Goal: Book appointment/travel/reservation

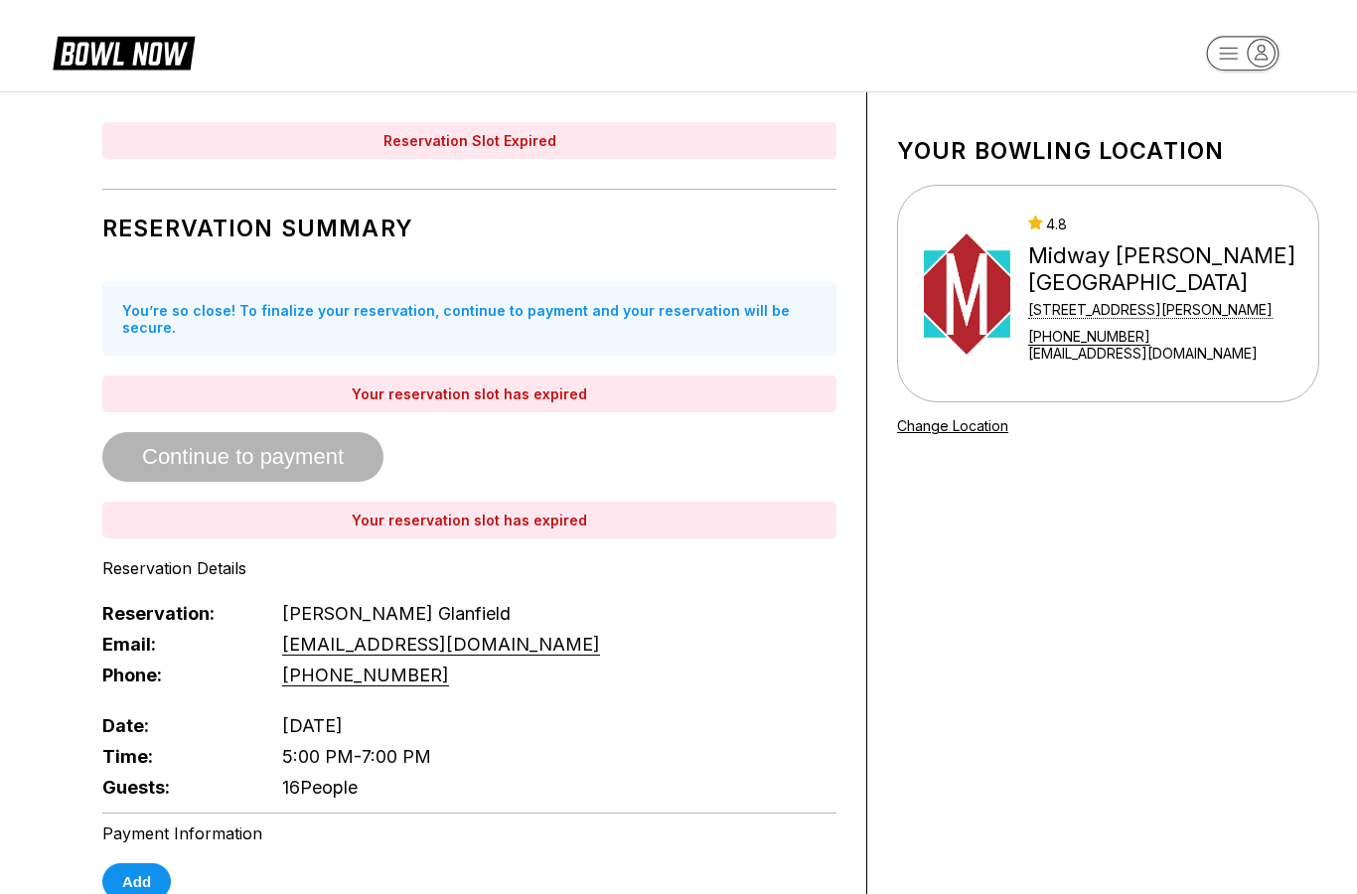
scroll to position [123, 0]
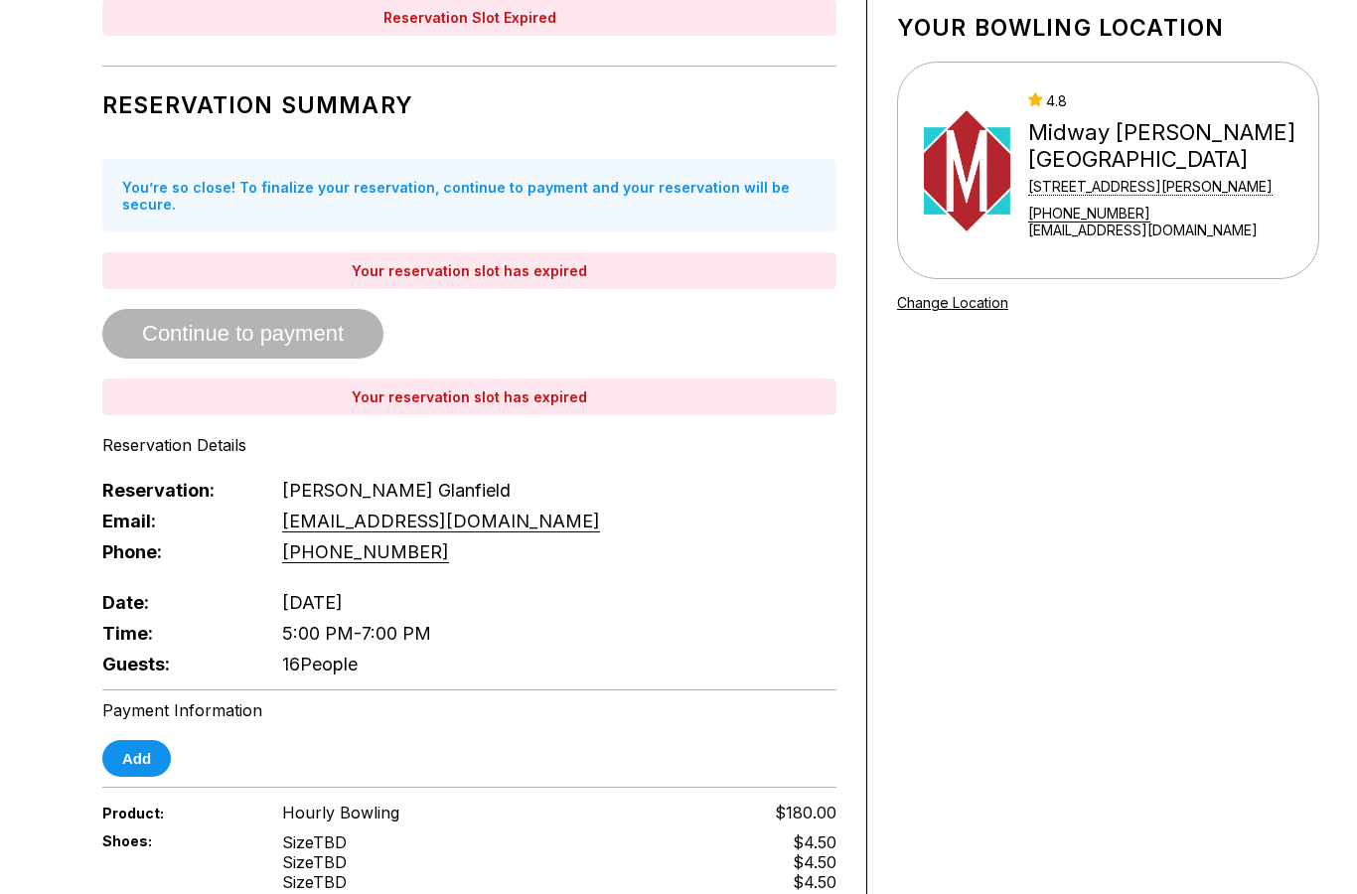
scroll to position [596, 0]
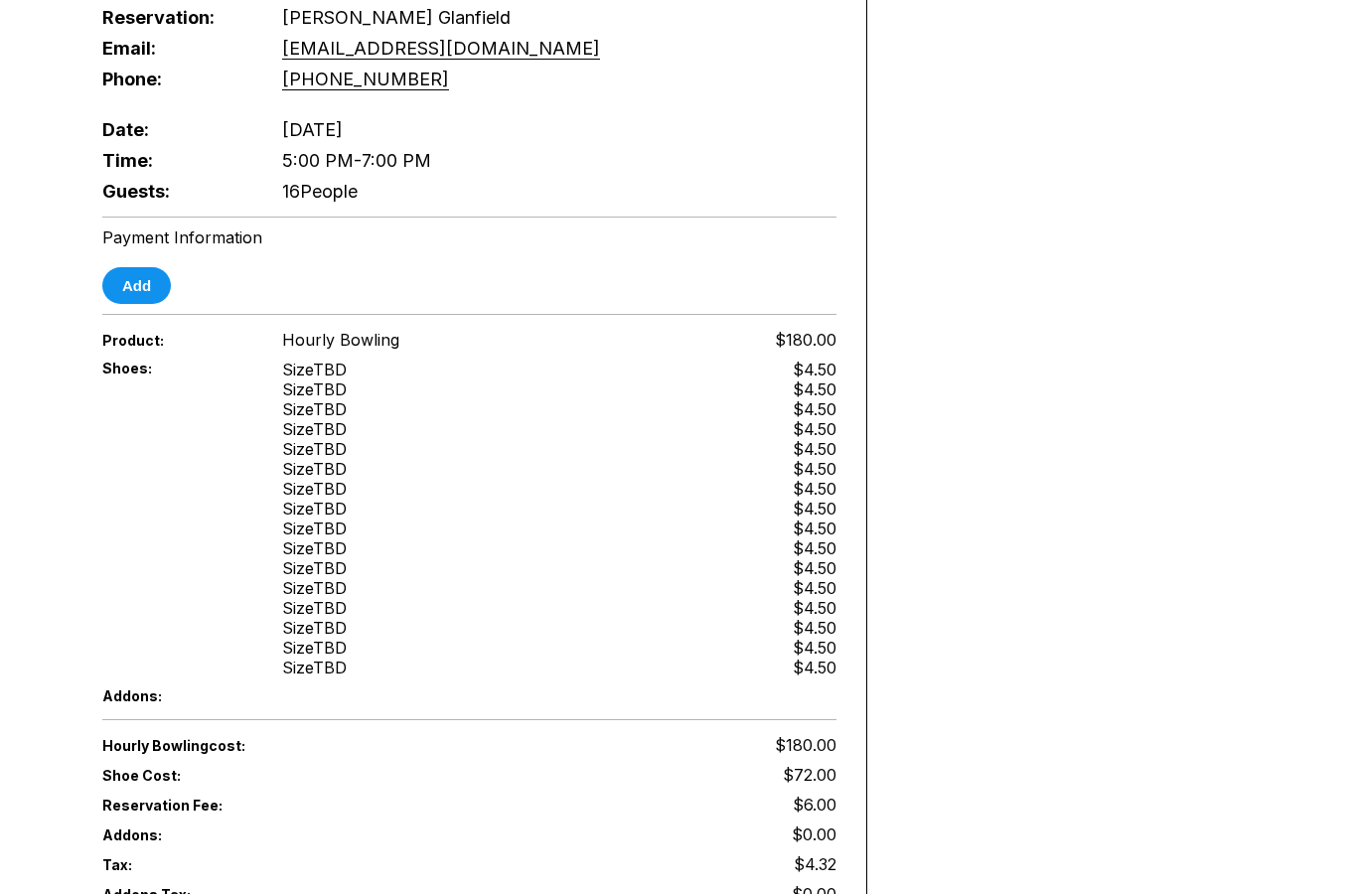
scroll to position [325, 0]
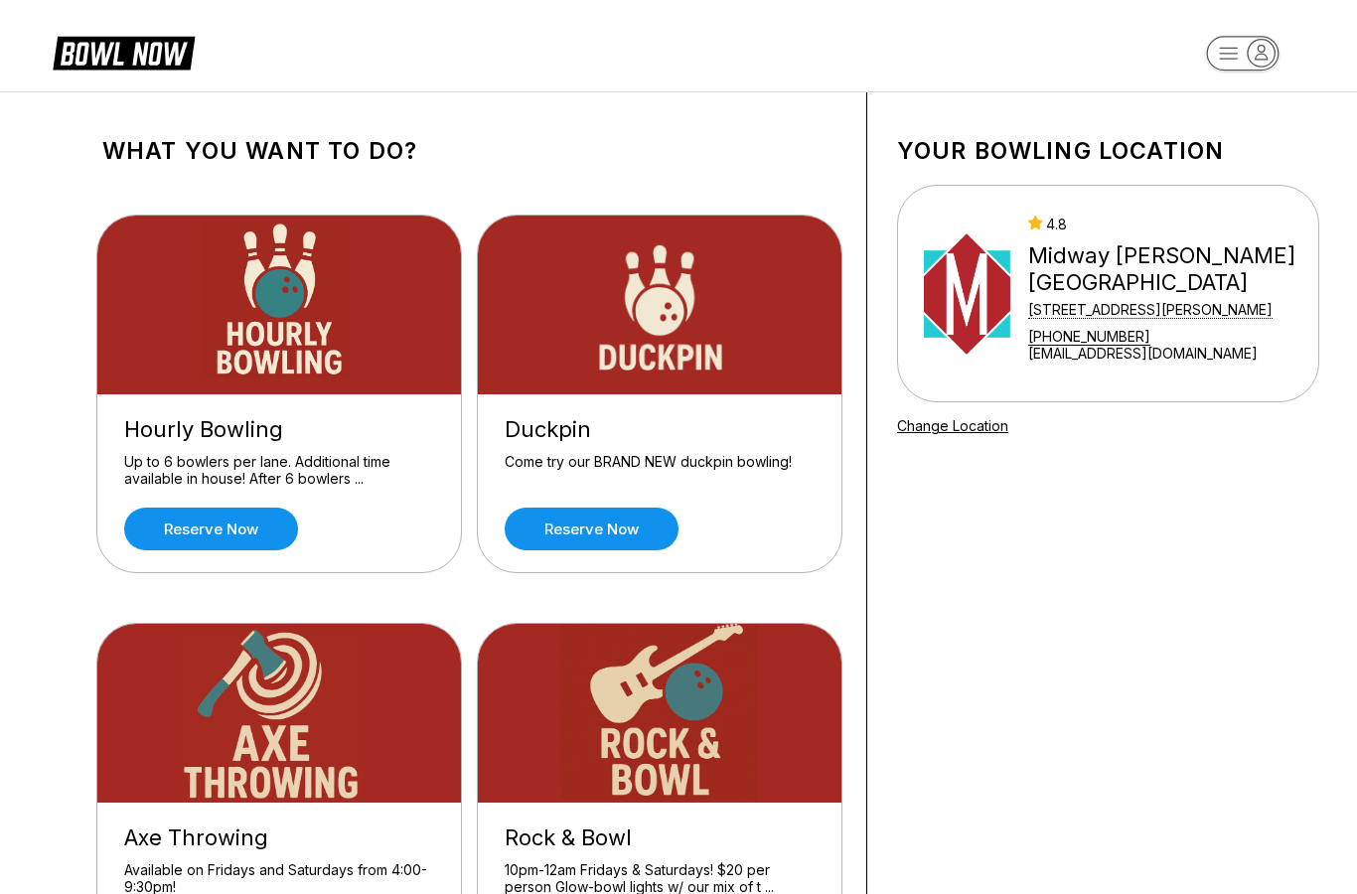
click at [186, 530] on link "Reserve now" at bounding box center [211, 529] width 174 height 43
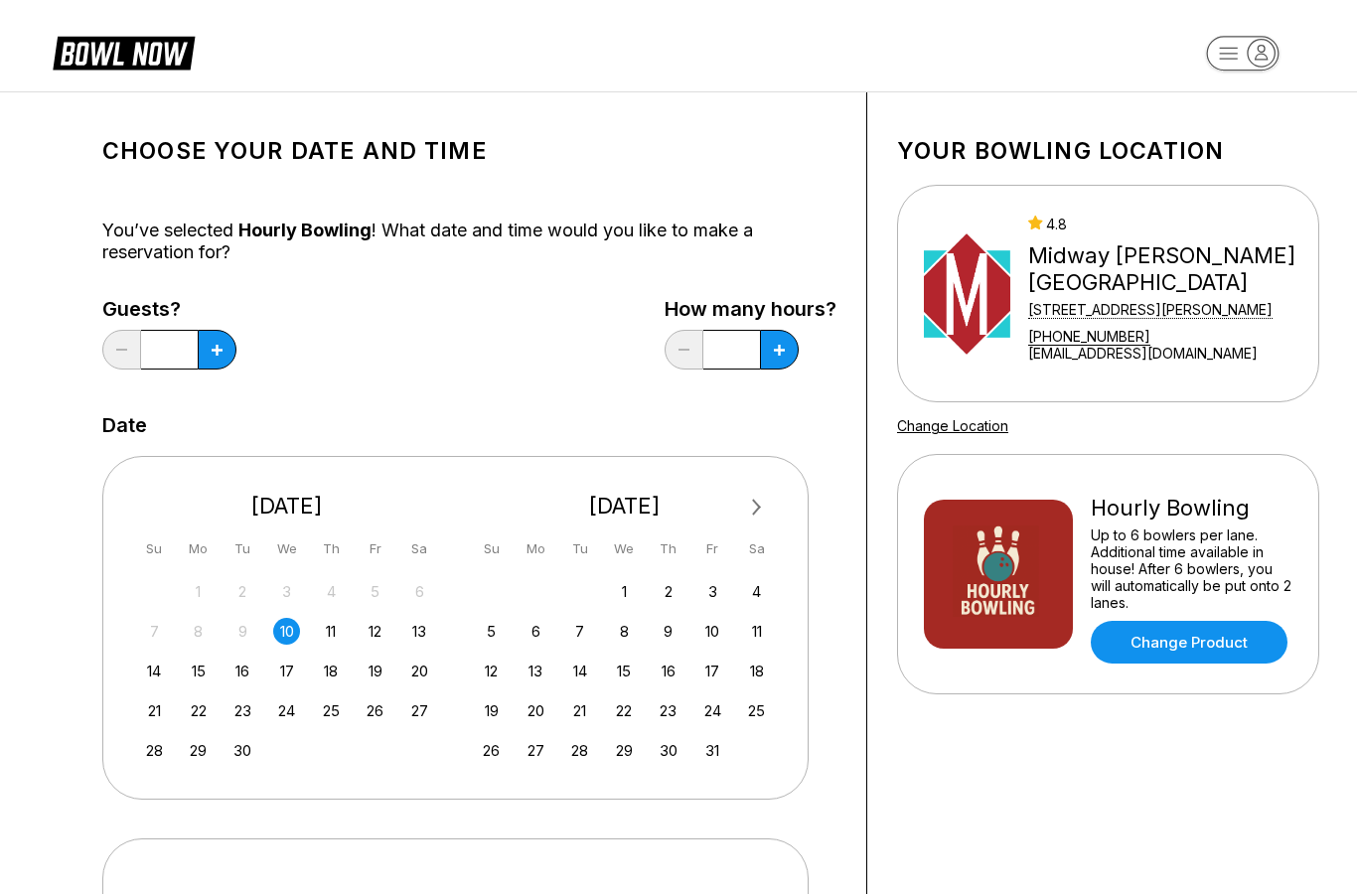
click at [218, 354] on icon at bounding box center [217, 350] width 11 height 11
click at [230, 358] on button at bounding box center [217, 350] width 39 height 40
click at [229, 358] on button at bounding box center [217, 350] width 39 height 40
click at [223, 355] on button at bounding box center [217, 350] width 39 height 40
click at [223, 354] on button at bounding box center [217, 350] width 39 height 40
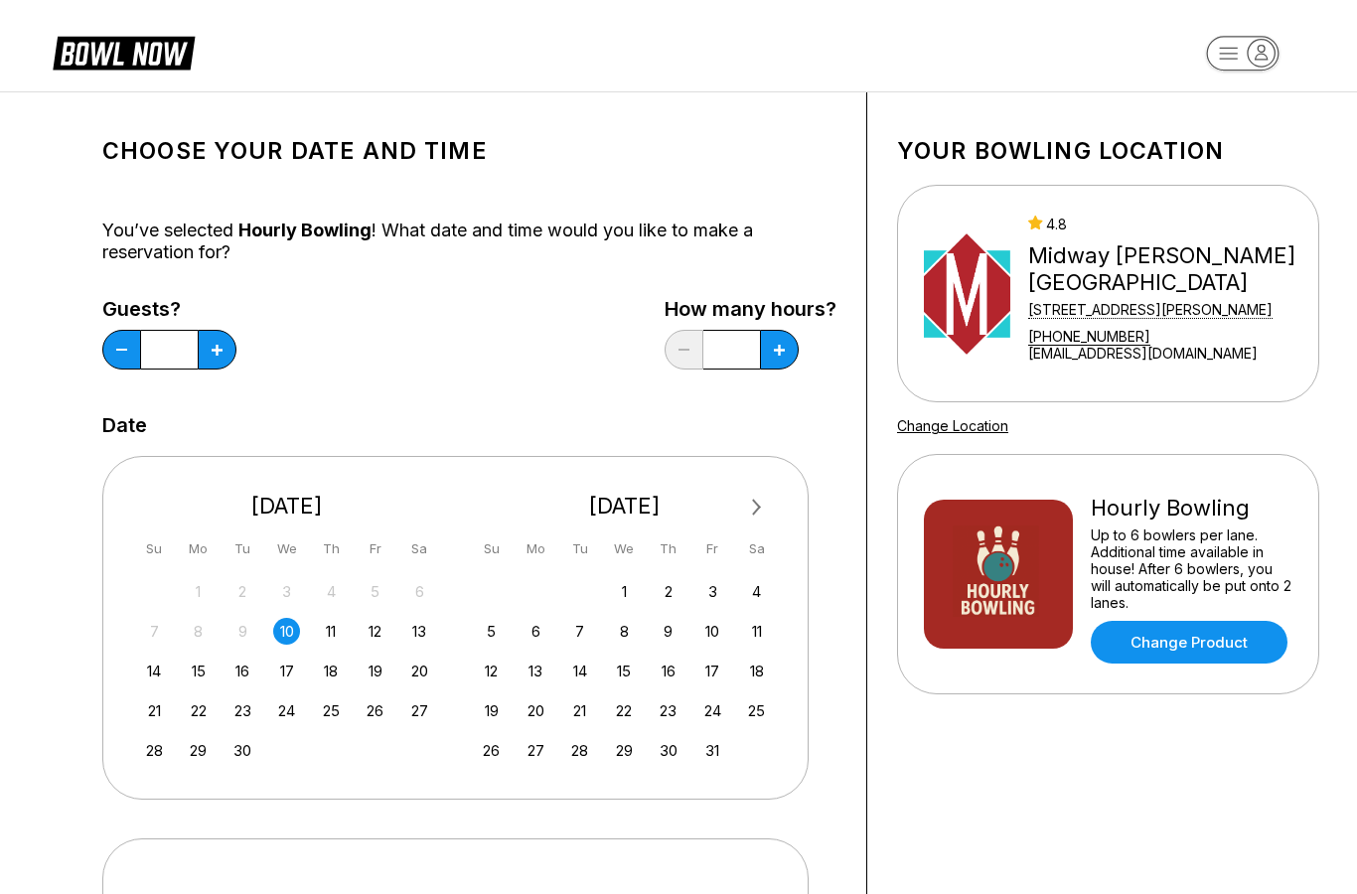
click at [227, 358] on button at bounding box center [217, 350] width 39 height 40
click at [227, 357] on button at bounding box center [217, 350] width 39 height 40
click at [221, 357] on button at bounding box center [217, 350] width 39 height 40
click at [220, 359] on button at bounding box center [217, 350] width 39 height 40
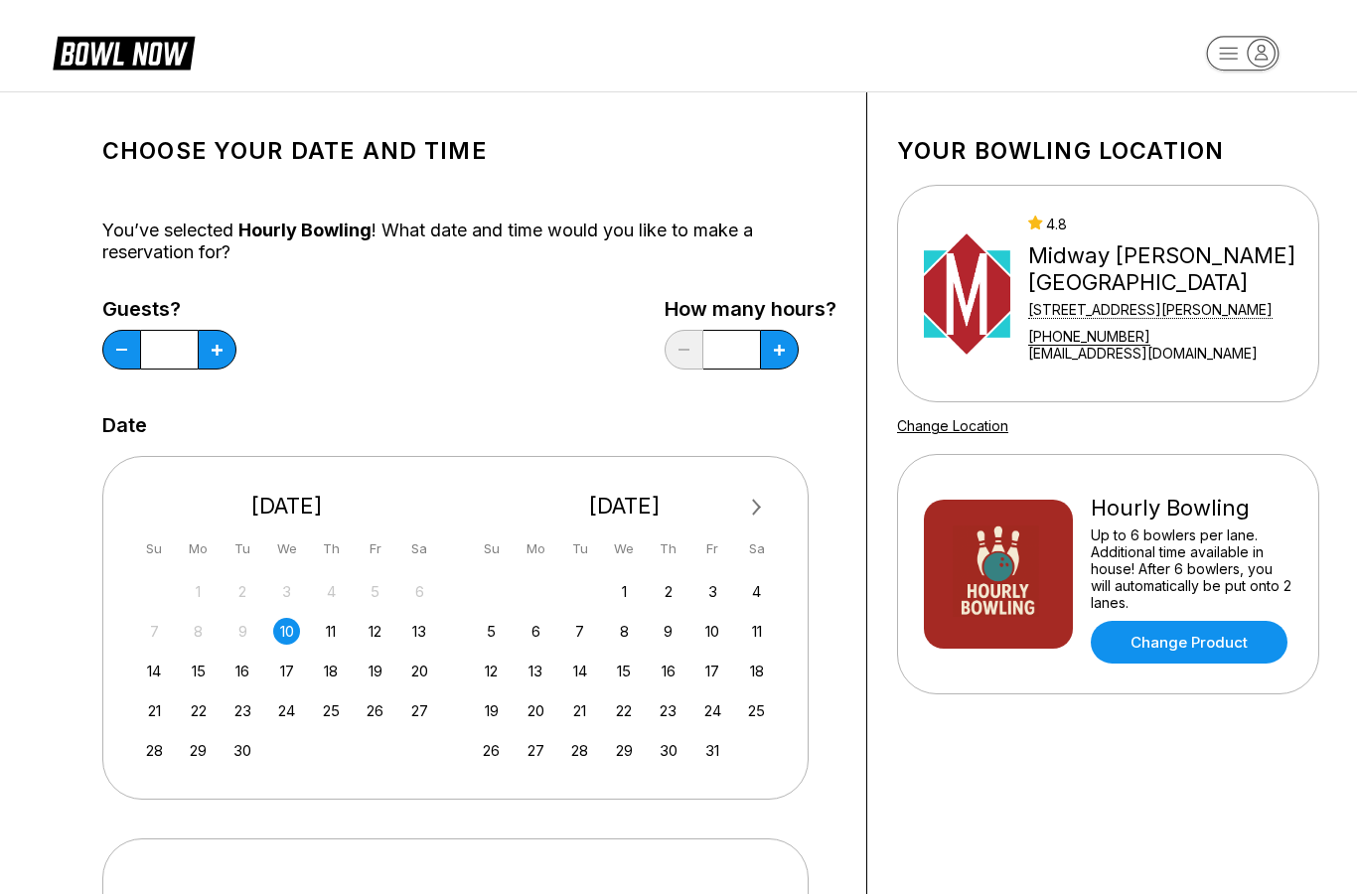
click at [219, 358] on button at bounding box center [217, 350] width 39 height 40
click at [219, 361] on button at bounding box center [217, 350] width 39 height 40
click at [214, 362] on button at bounding box center [217, 350] width 39 height 40
click at [216, 361] on button at bounding box center [217, 350] width 39 height 40
click at [217, 359] on button at bounding box center [217, 350] width 39 height 40
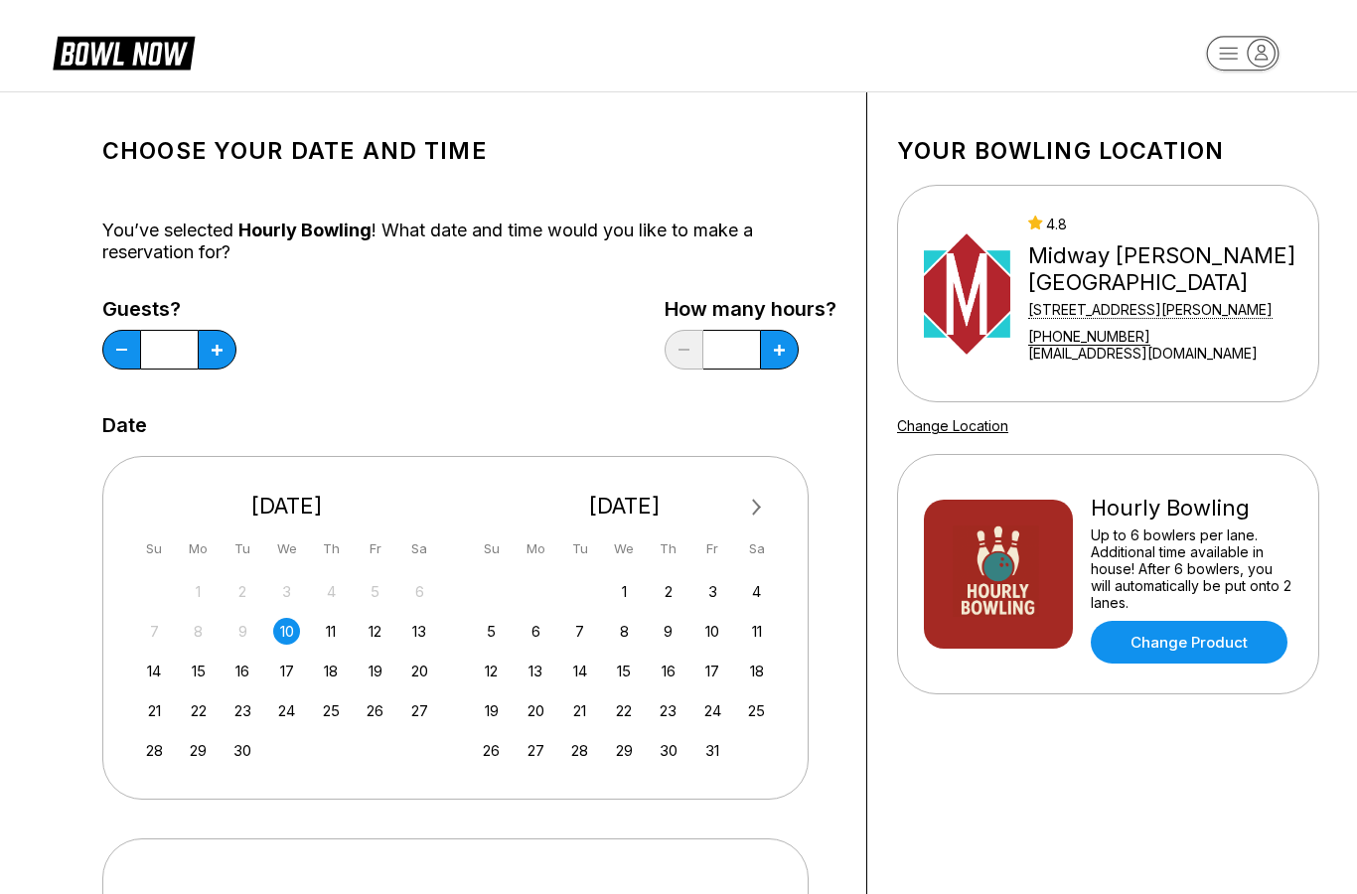
type input "**"
click at [784, 358] on button at bounding box center [779, 350] width 39 height 40
type input "***"
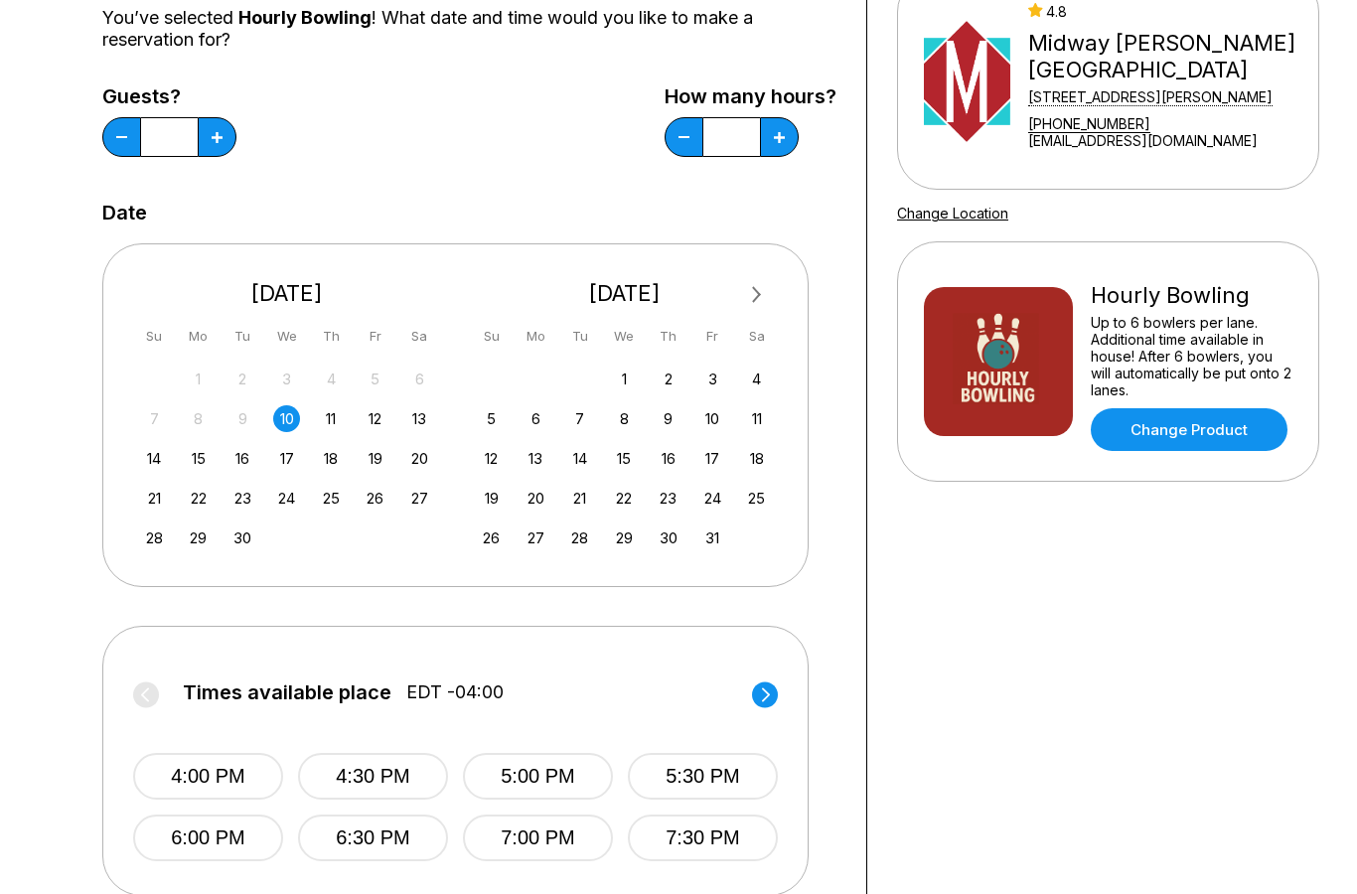
scroll to position [213, 0]
click at [515, 776] on button "5:00 PM" at bounding box center [538, 776] width 150 height 47
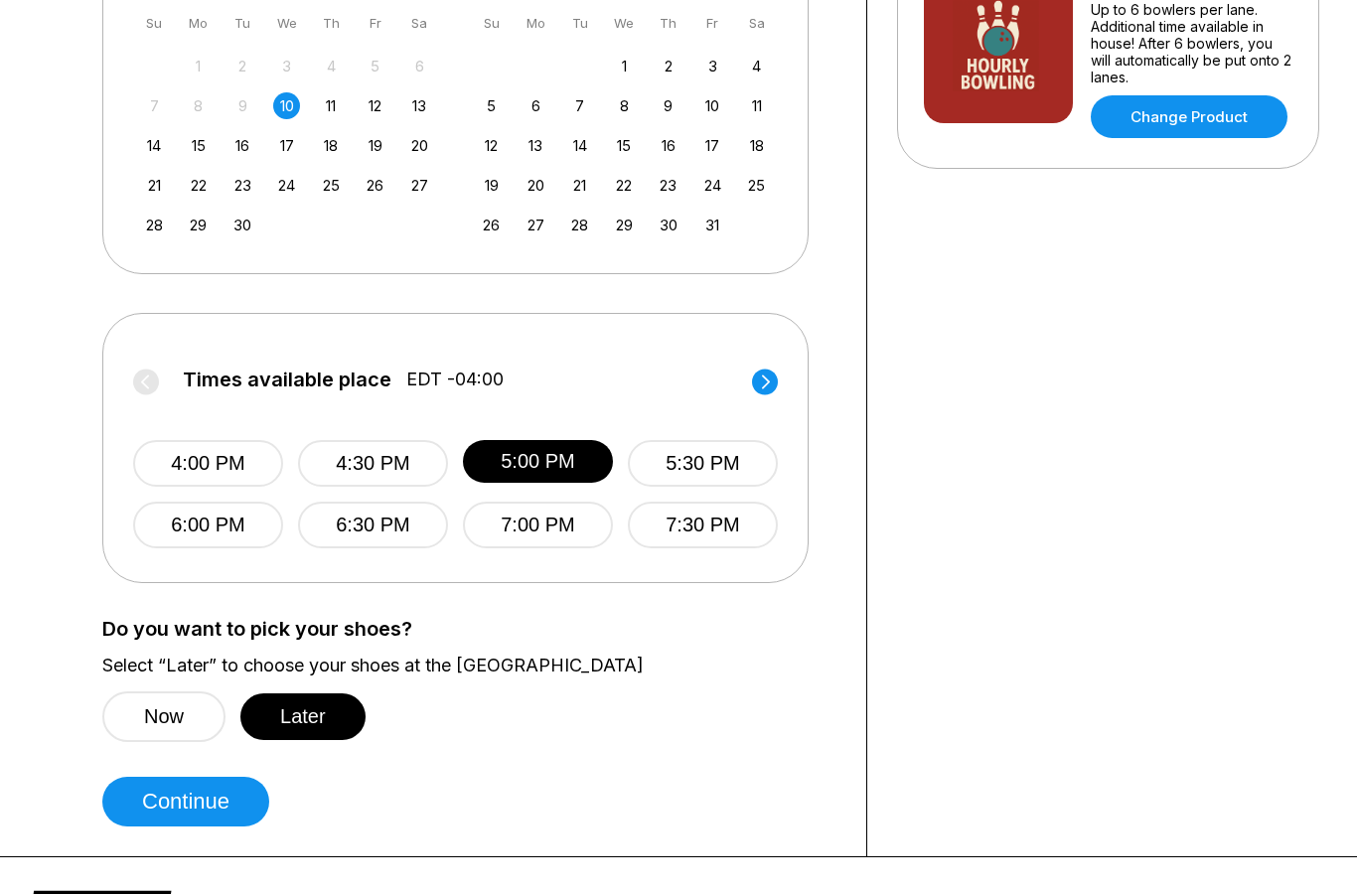
scroll to position [549, 0]
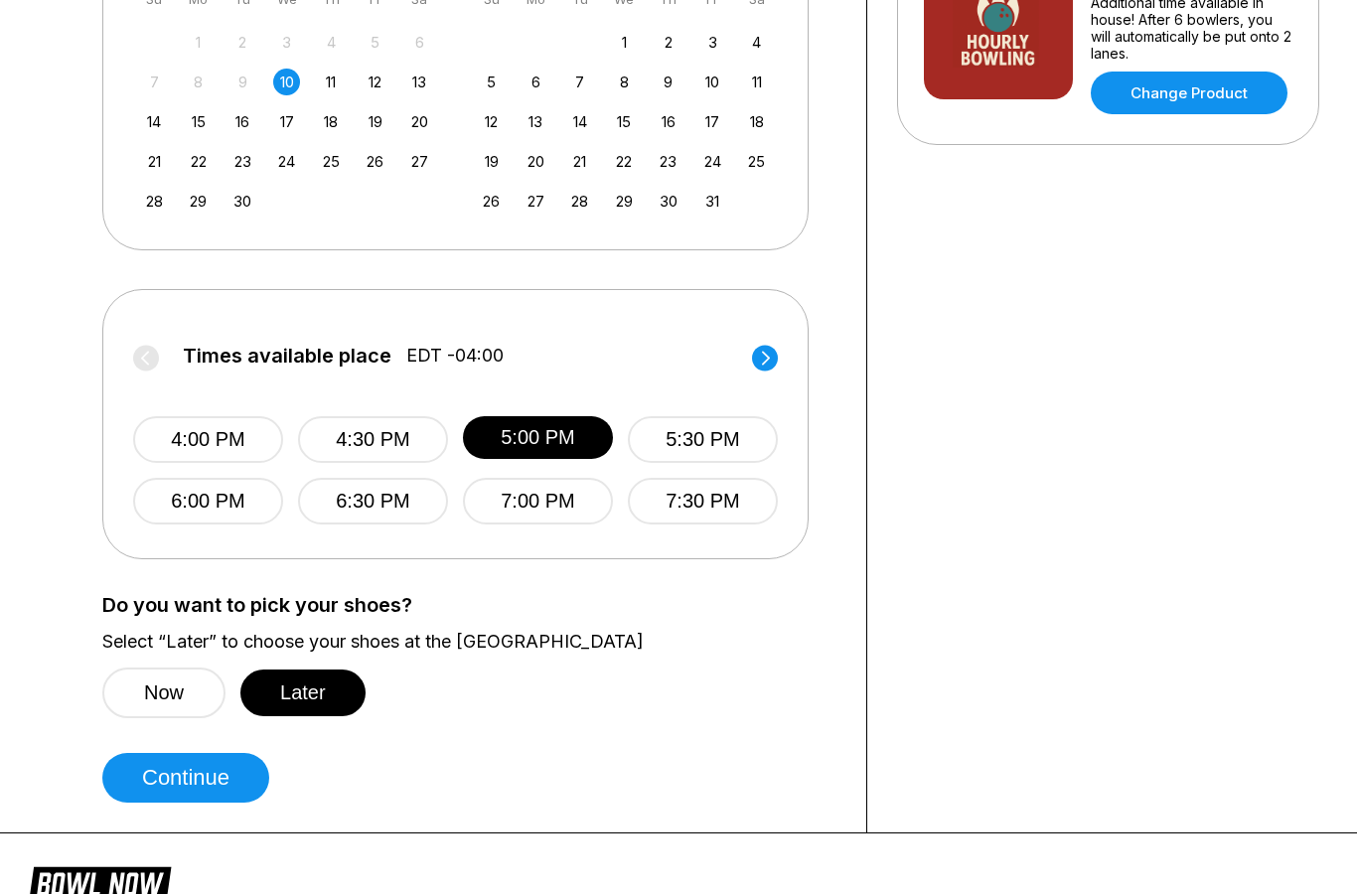
click at [167, 788] on button "Continue" at bounding box center [185, 778] width 167 height 50
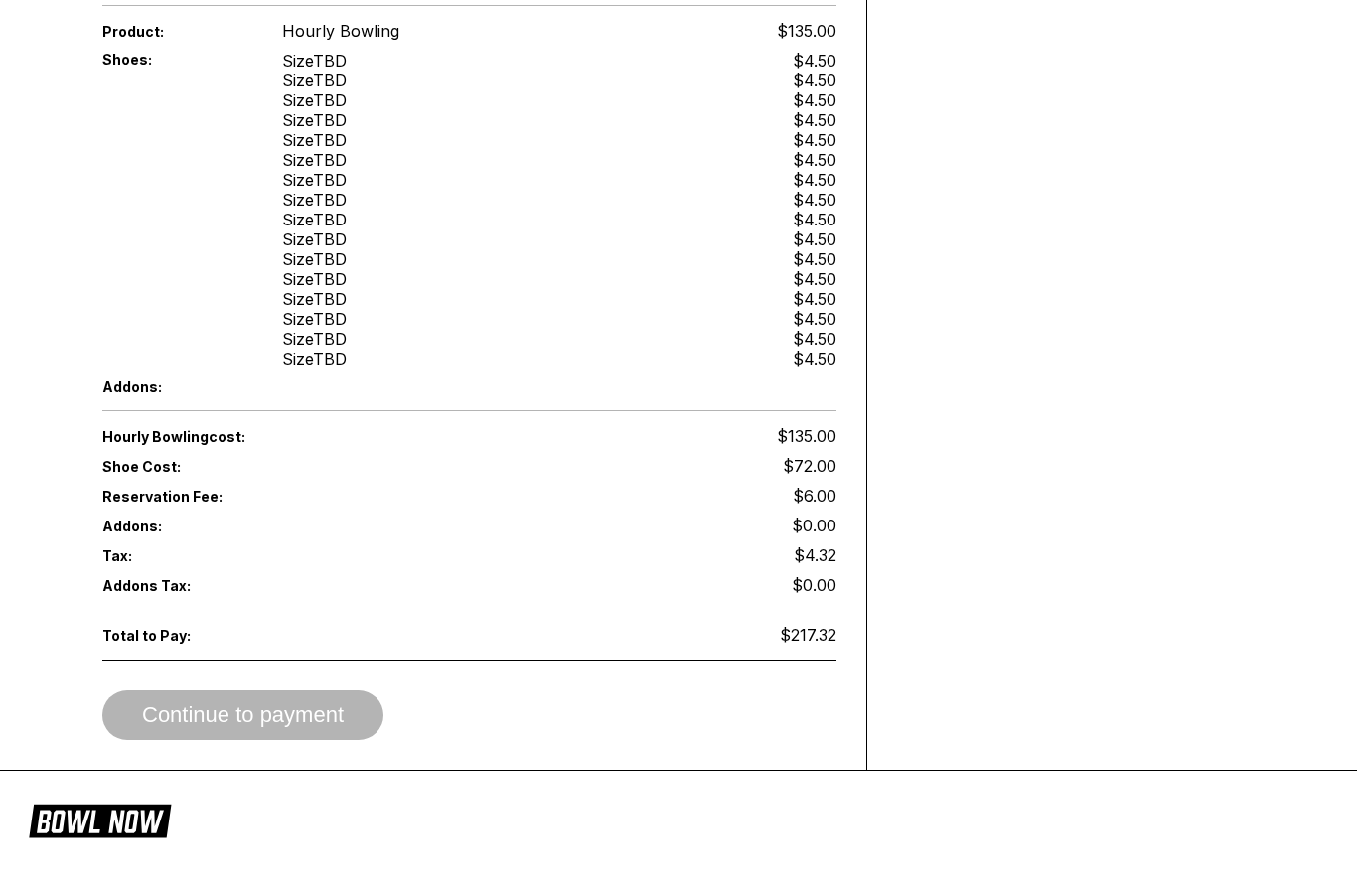
scroll to position [792, 0]
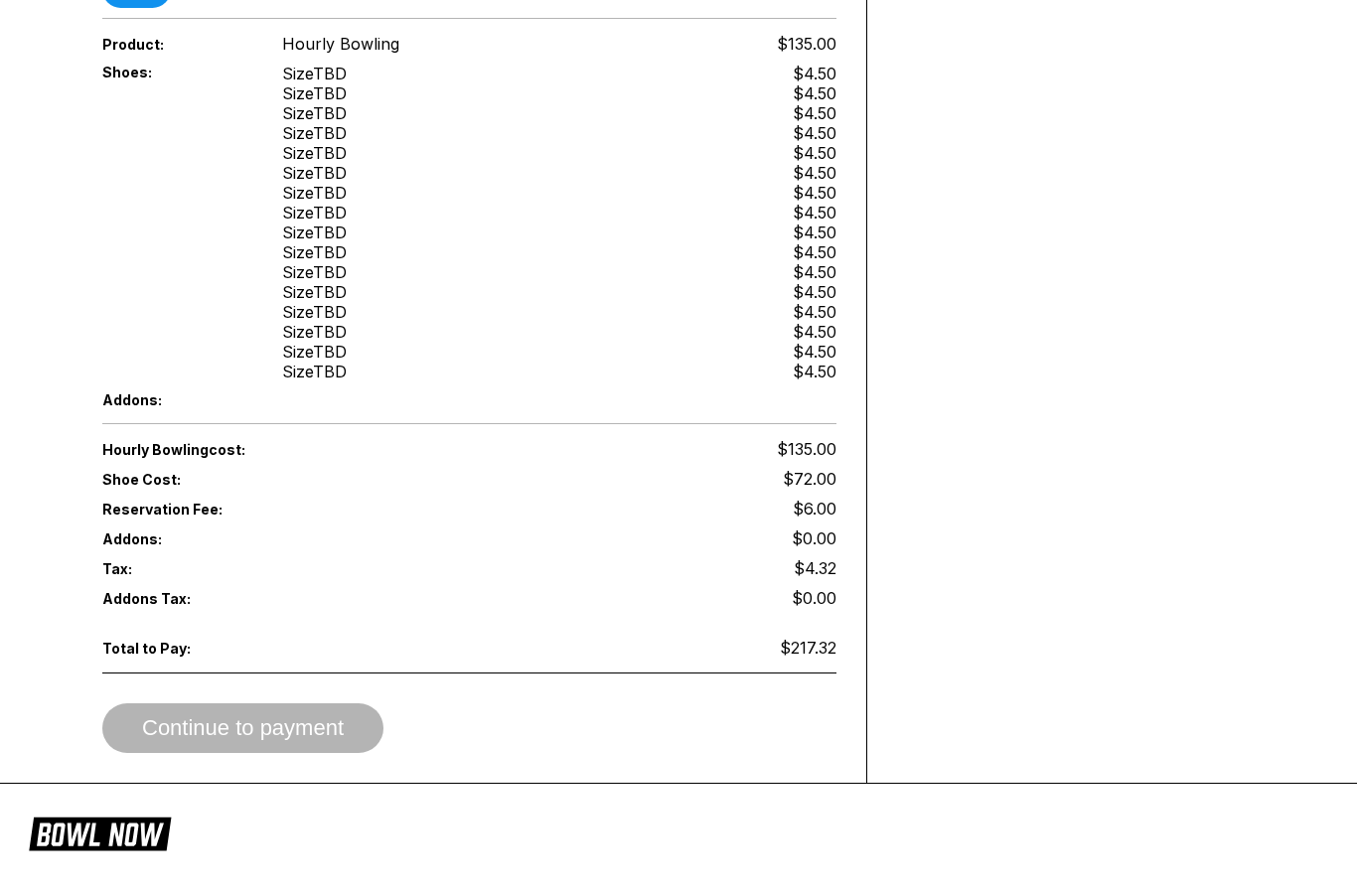
click at [208, 737] on div "Continue to payment" at bounding box center [469, 728] width 734 height 50
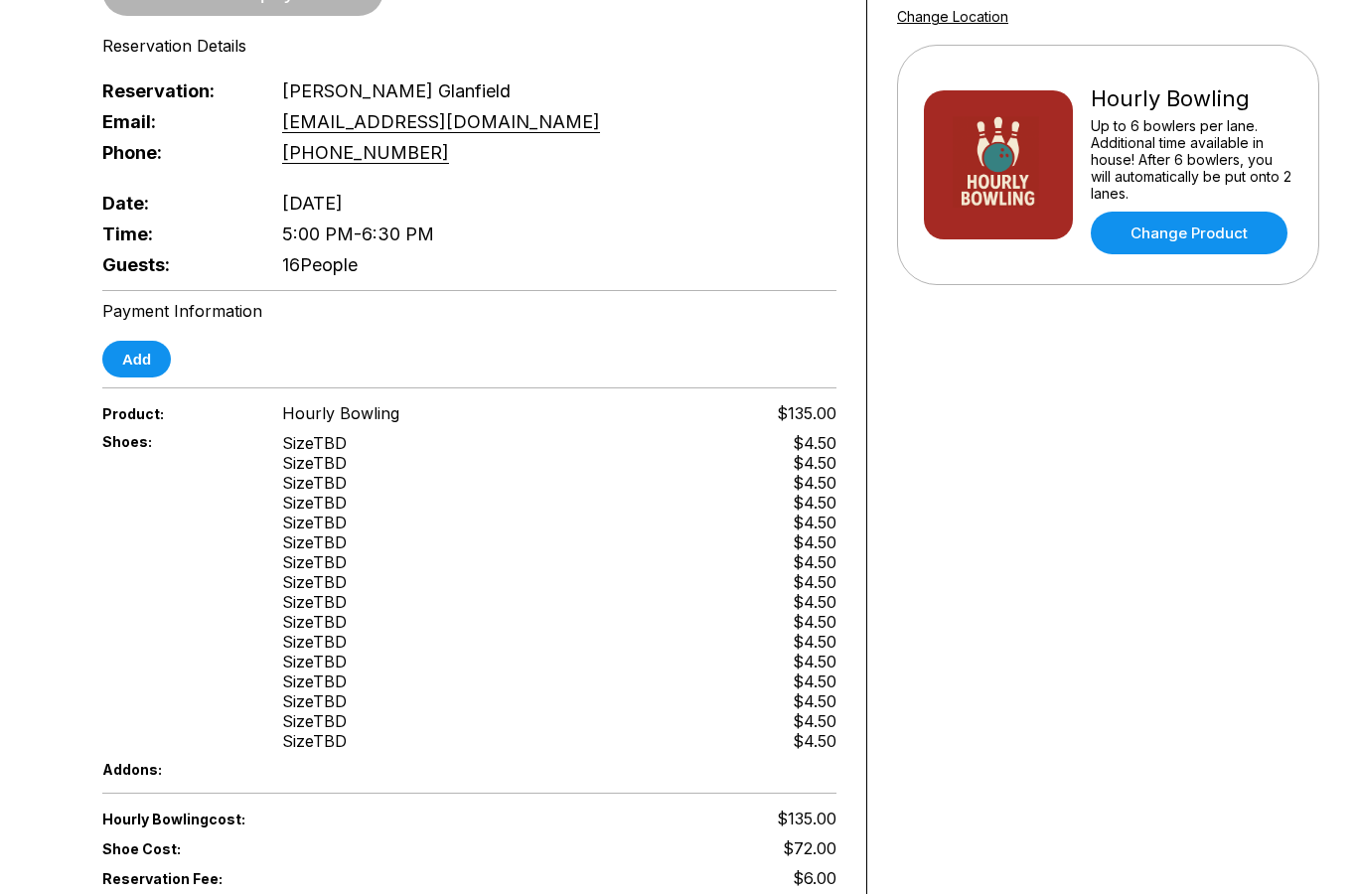
scroll to position [409, 0]
click at [124, 358] on button "Add" at bounding box center [136, 359] width 69 height 37
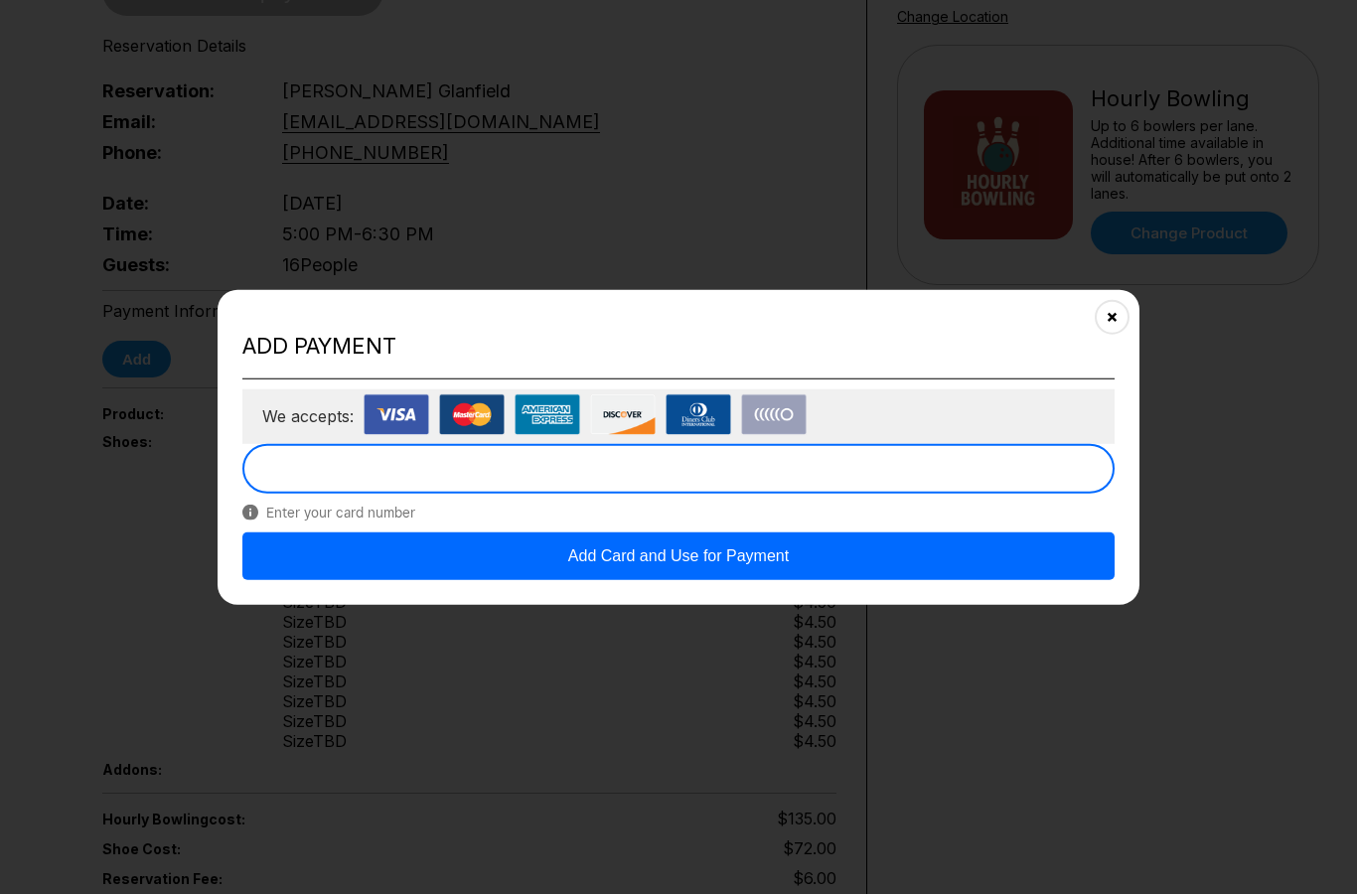
scroll to position [408, 0]
click at [589, 544] on button "Add Card and Use for Payment" at bounding box center [678, 555] width 872 height 48
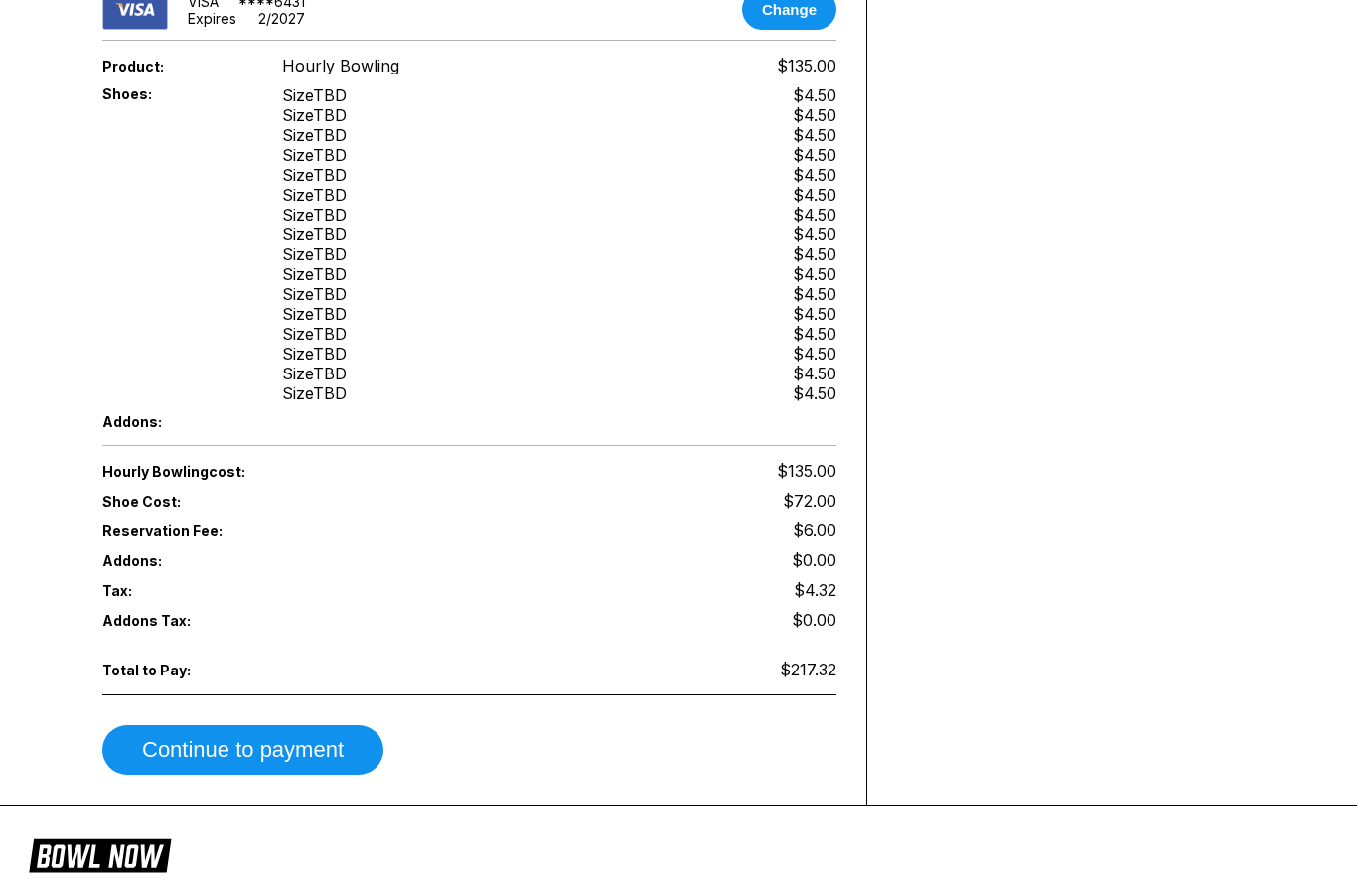
scroll to position [792, 0]
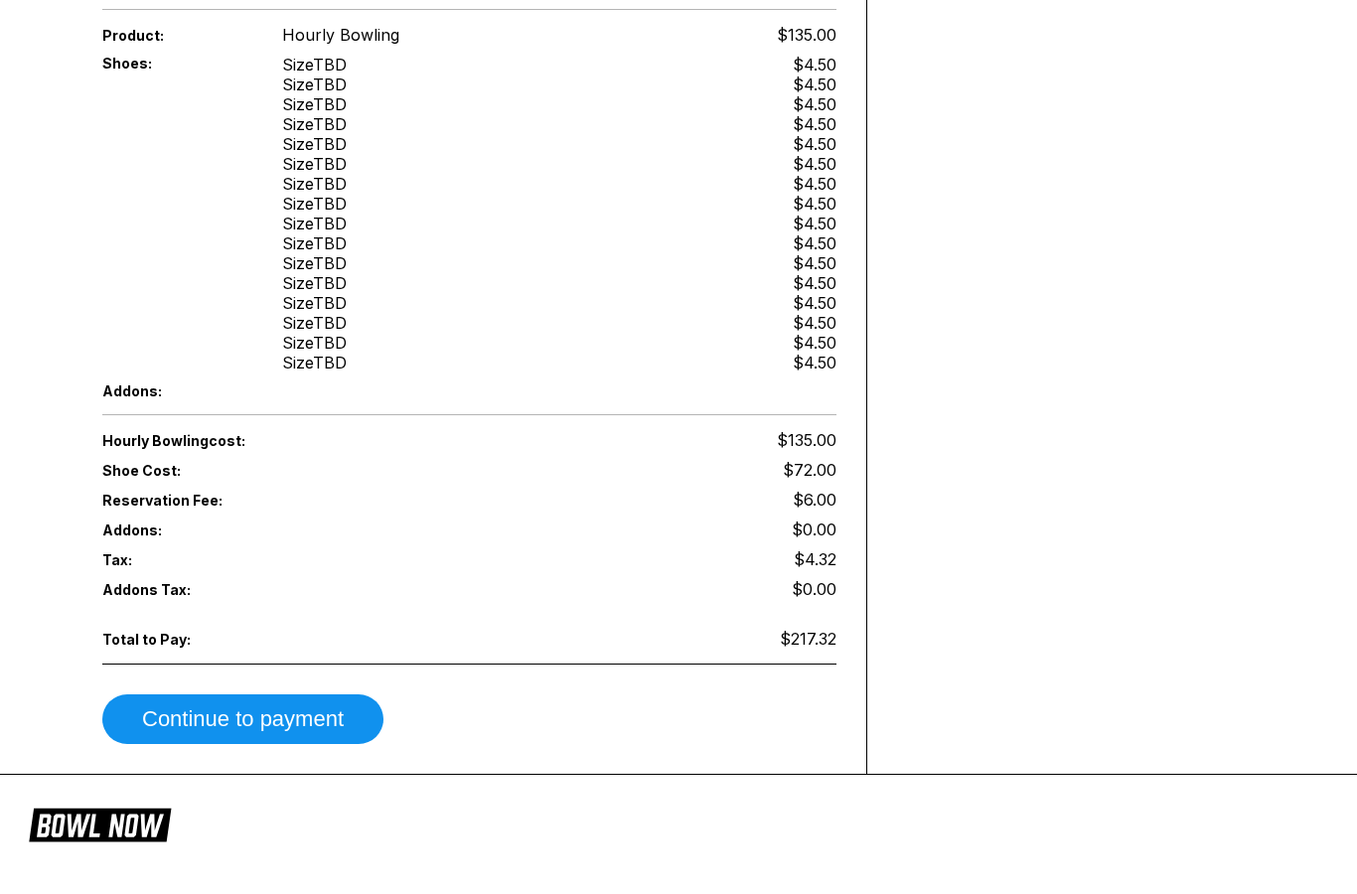
click at [209, 724] on button "Continue to payment" at bounding box center [242, 719] width 281 height 50
